Goal: Information Seeking & Learning: Learn about a topic

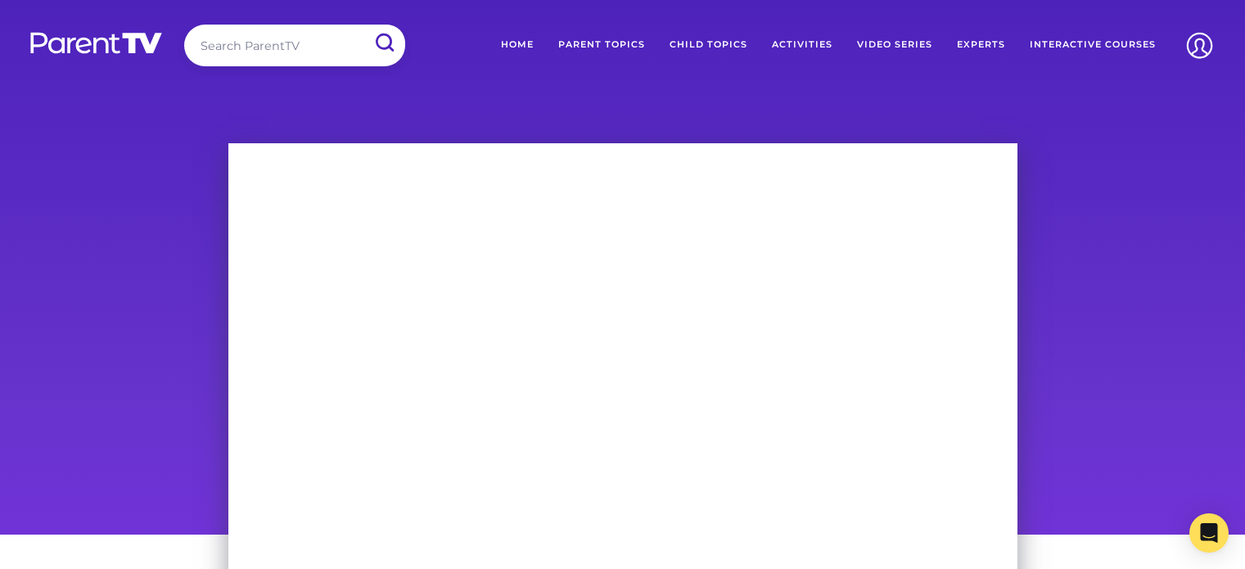
scroll to position [101, 0]
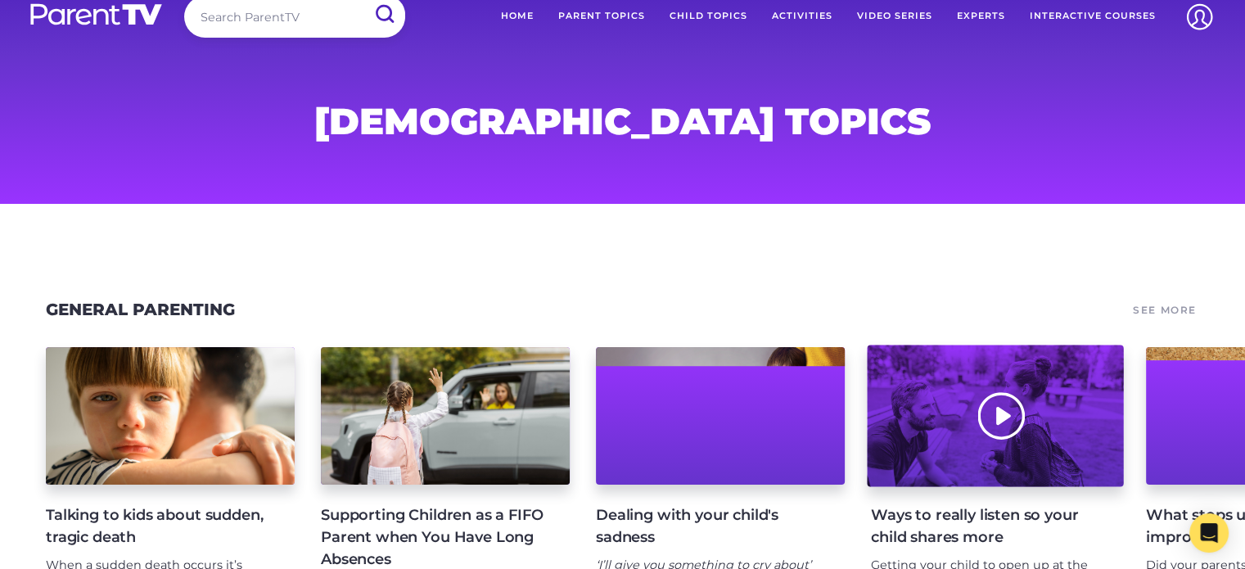
scroll to position [110, 0]
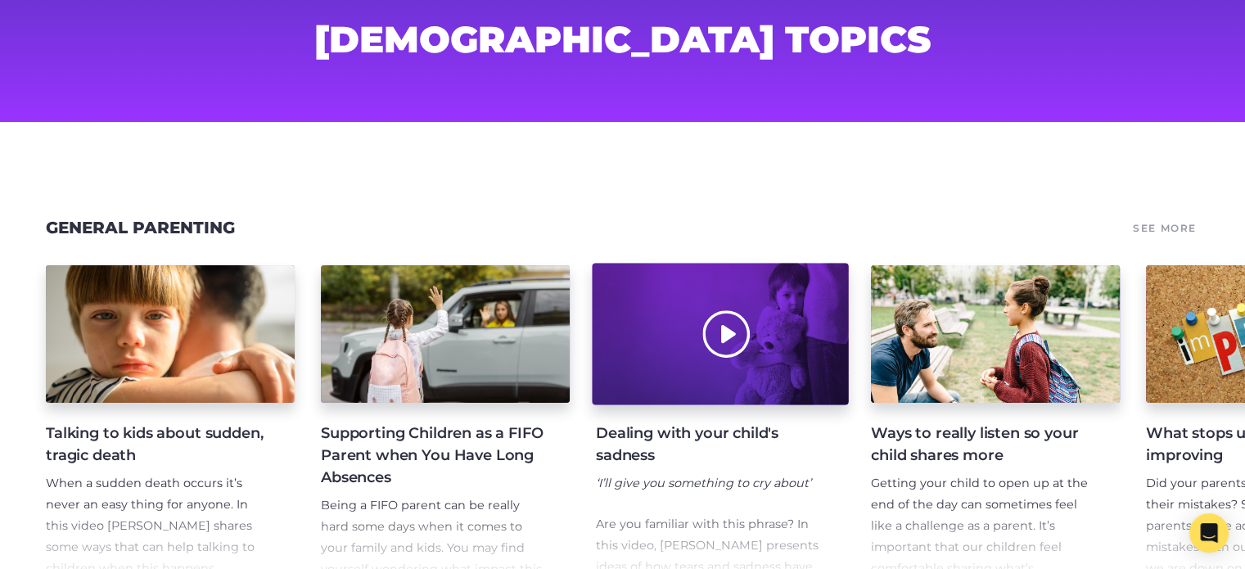
click at [720, 334] on div at bounding box center [720, 334] width 256 height 142
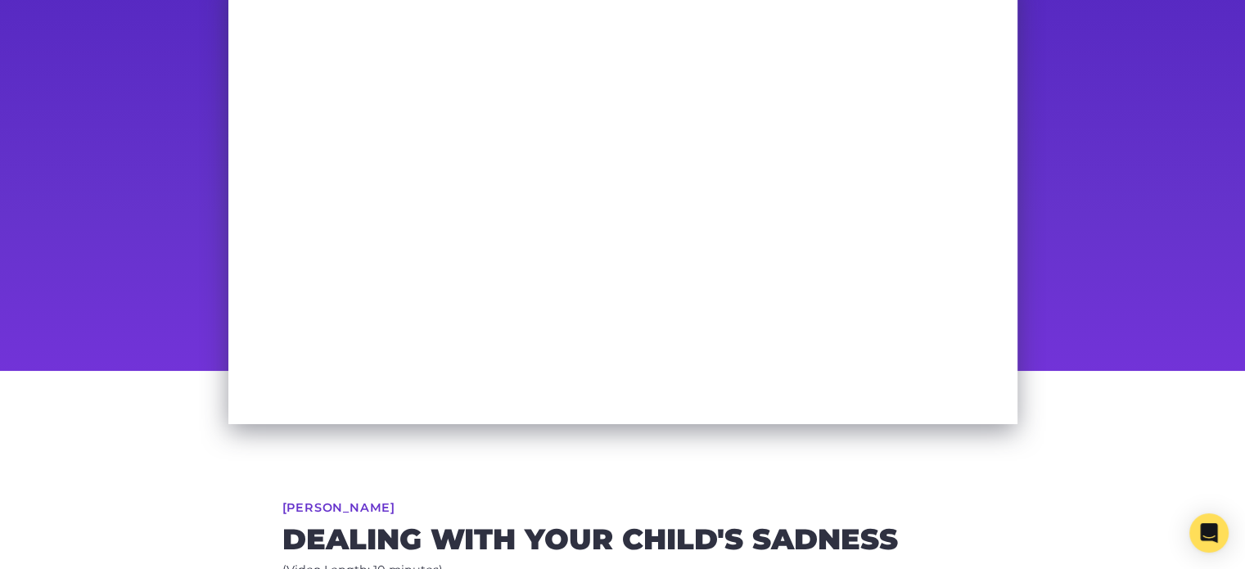
scroll to position [143, 0]
